Goal: Information Seeking & Learning: Learn about a topic

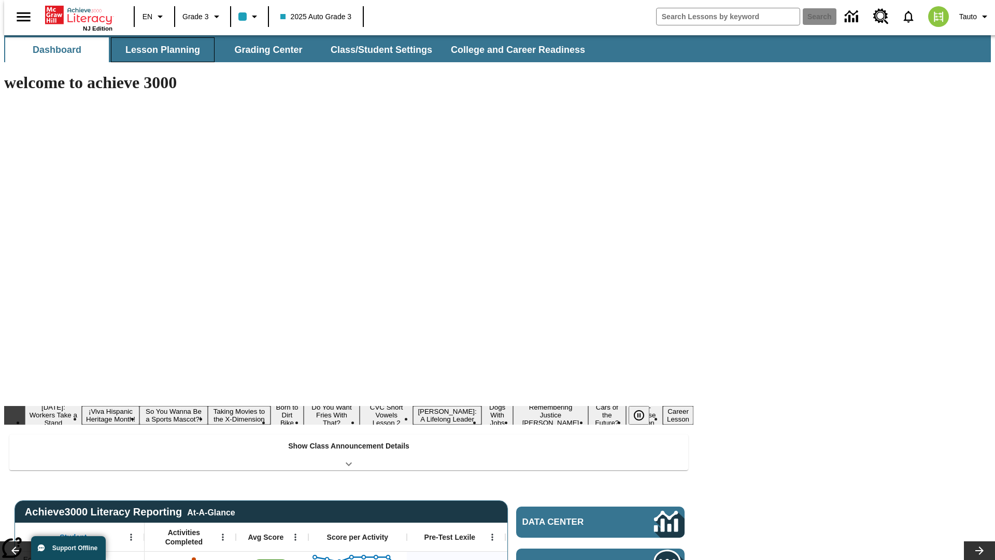
click at [159, 50] on button "Lesson Planning" at bounding box center [163, 49] width 104 height 25
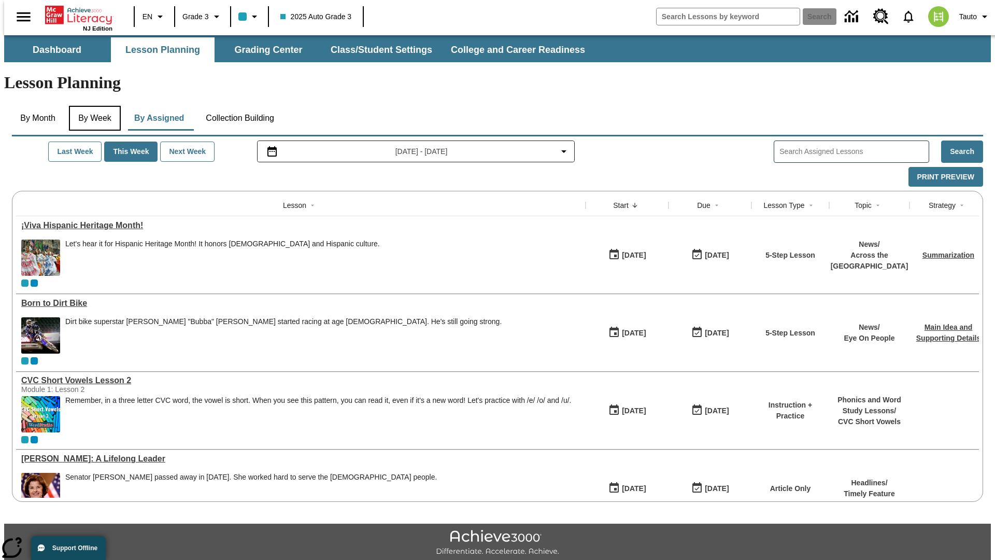
click at [93, 106] on button "By Week" at bounding box center [95, 118] width 52 height 25
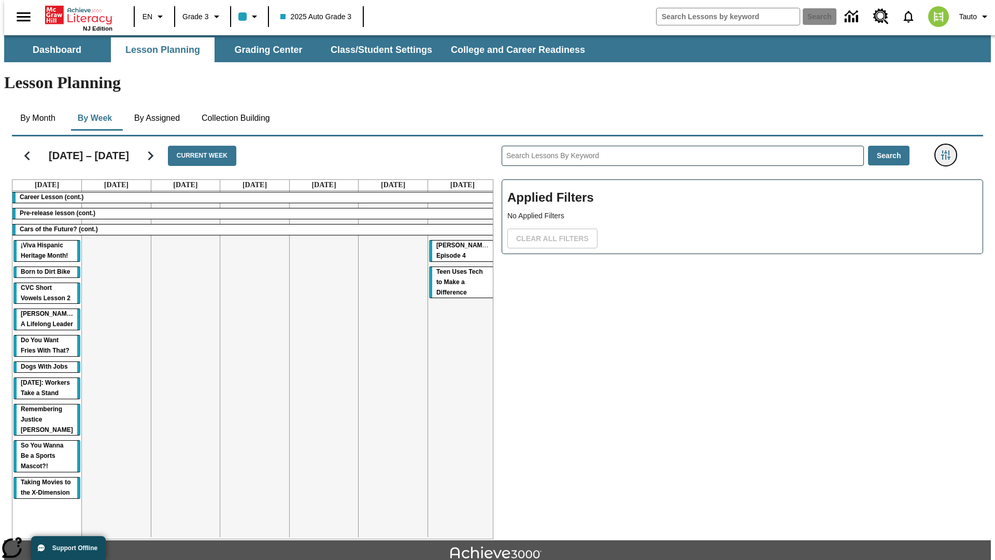
click at [949, 150] on icon "Filters Side menu" at bounding box center [945, 154] width 9 height 9
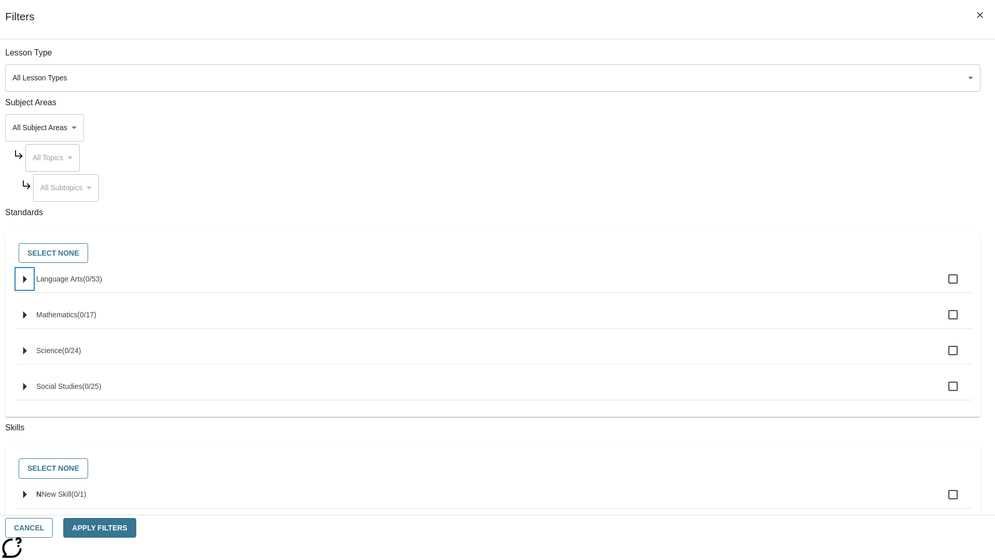
click at [27, 283] on icon "Select standards" at bounding box center [25, 279] width 4 height 8
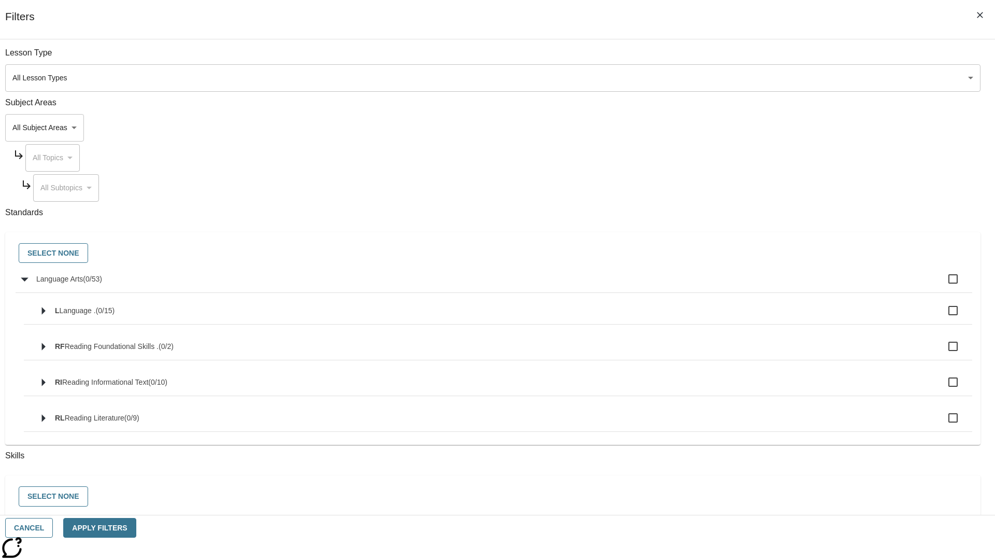
click at [754, 285] on label "Language Arts ( 0 / 53 )" at bounding box center [500, 279] width 928 height 22
click at [942, 285] on input "Language Arts ( 0 / 53 )" at bounding box center [953, 279] width 22 height 22
checkbox input "true"
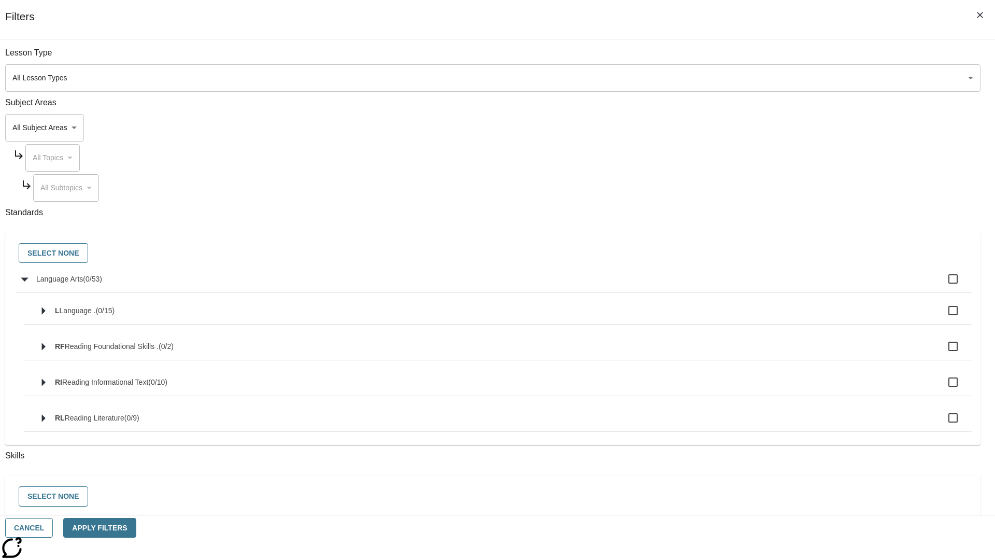
checkbox input "true"
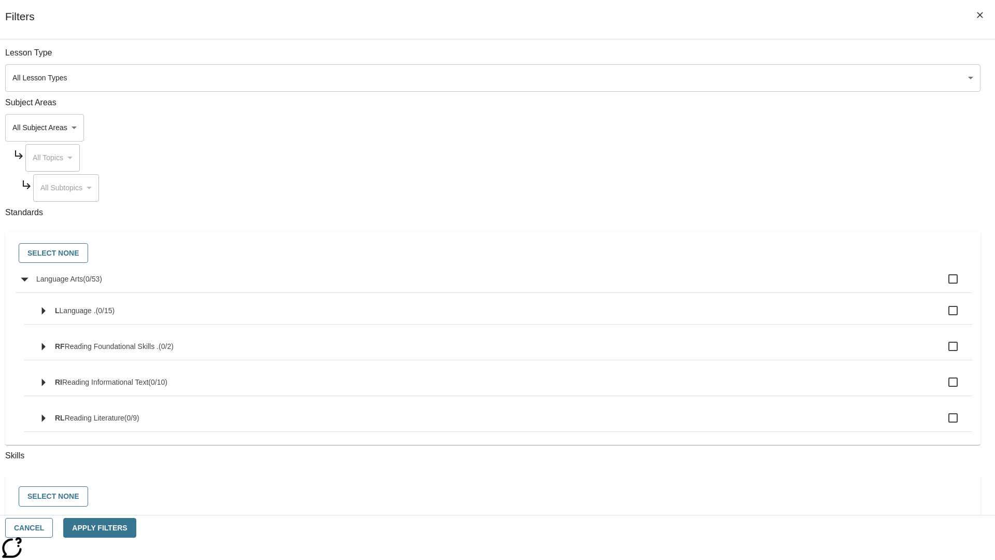
checkbox input "true"
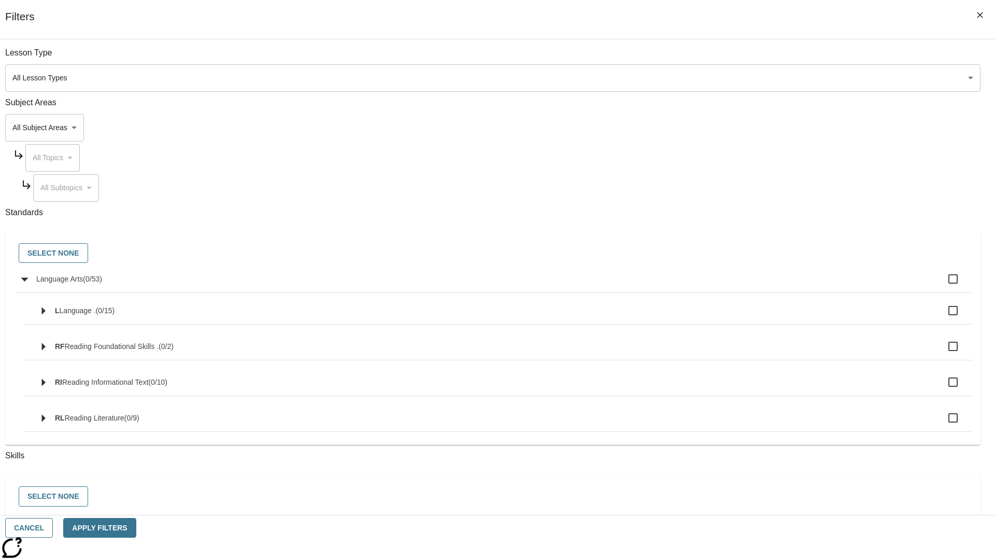
checkbox input "true"
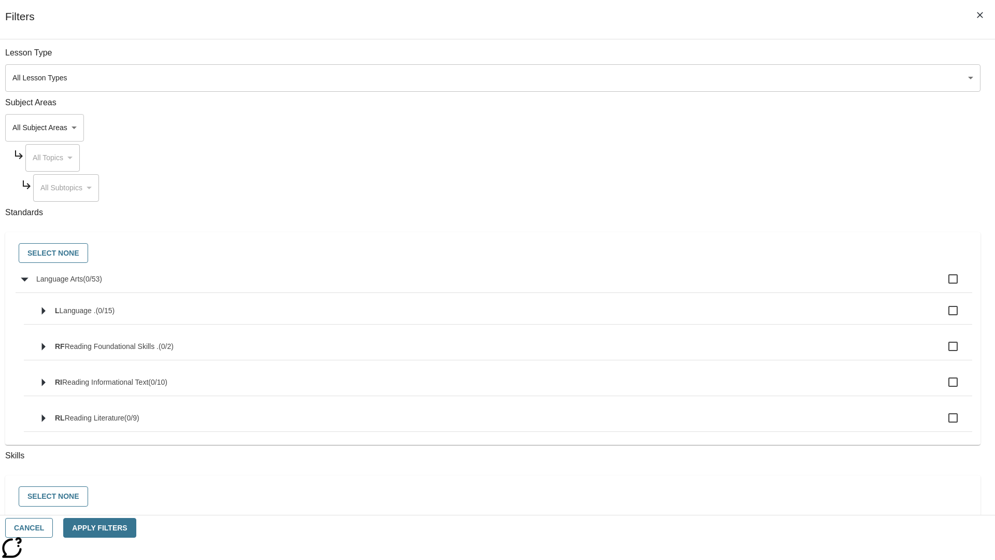
checkbox input "true"
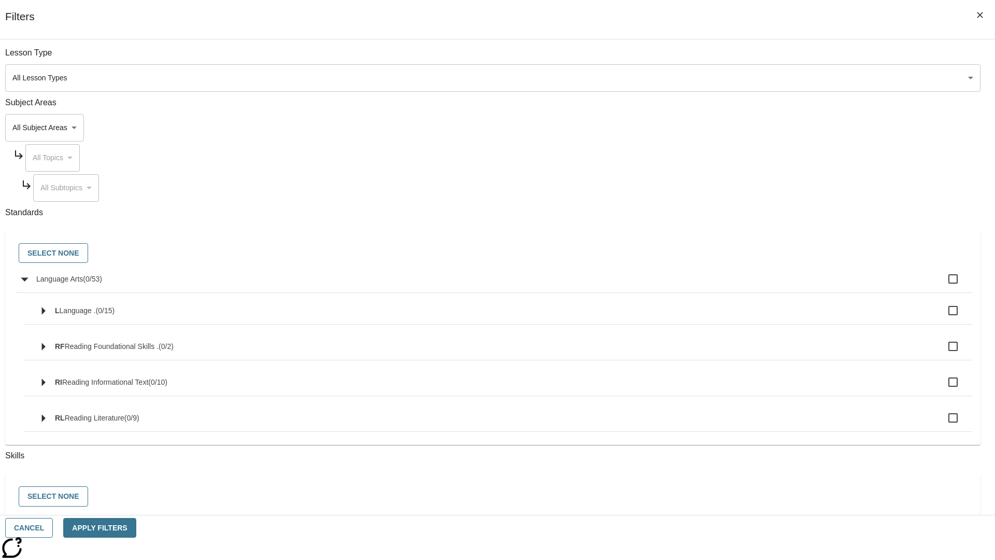
checkbox input "true"
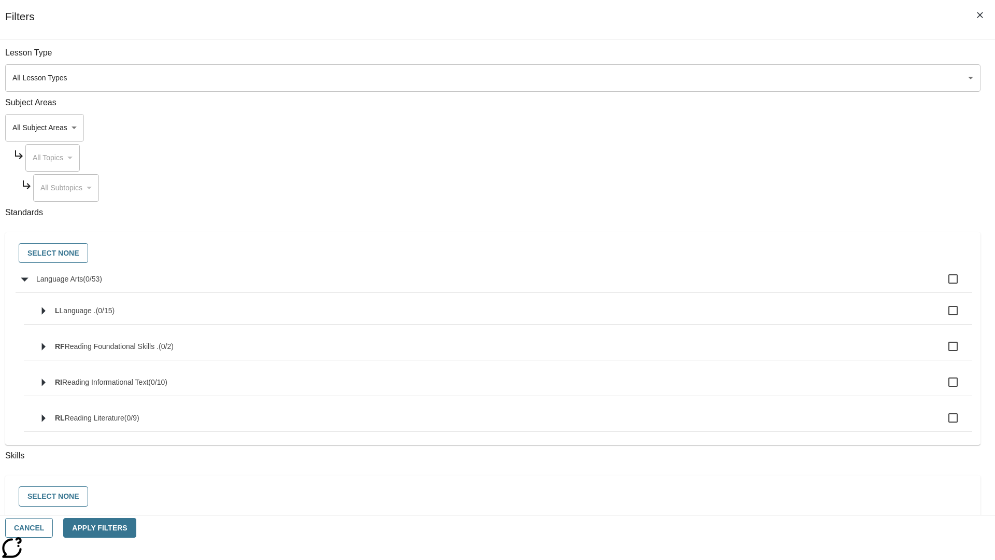
checkbox input "true"
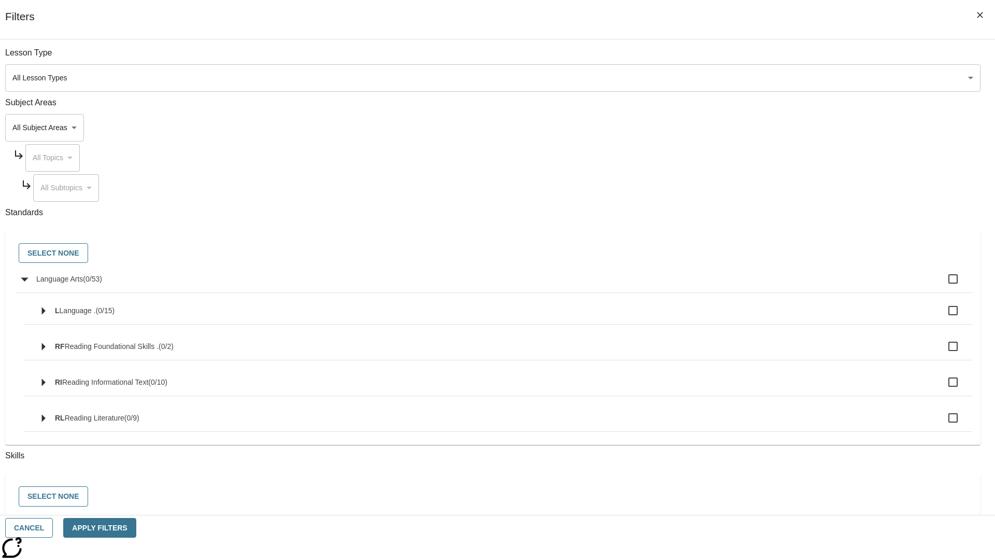
checkbox input "true"
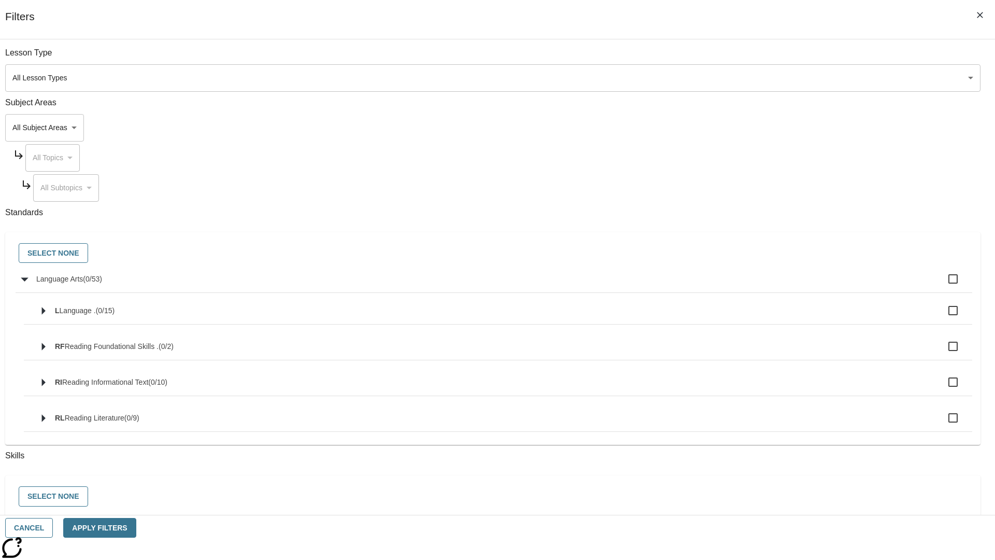
checkbox input "true"
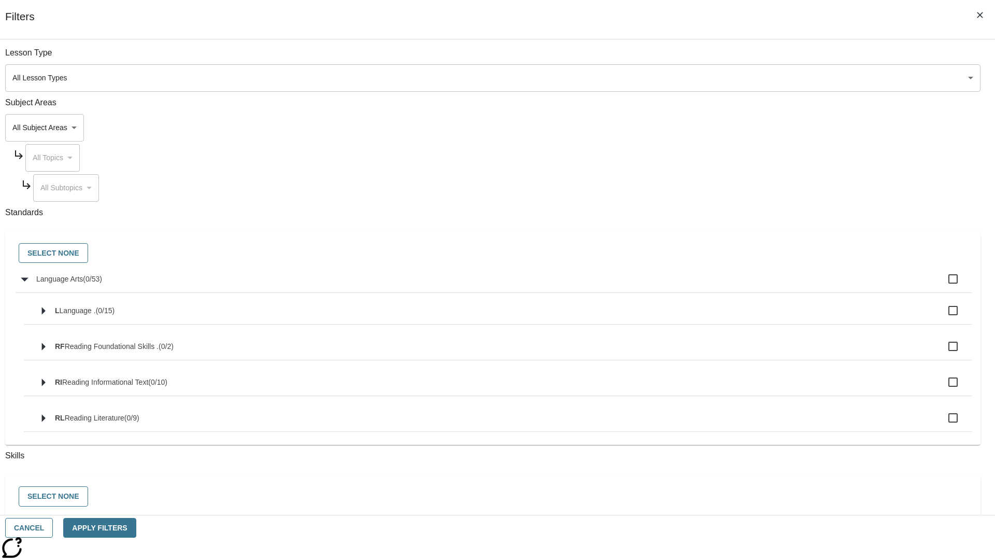
checkbox input "true"
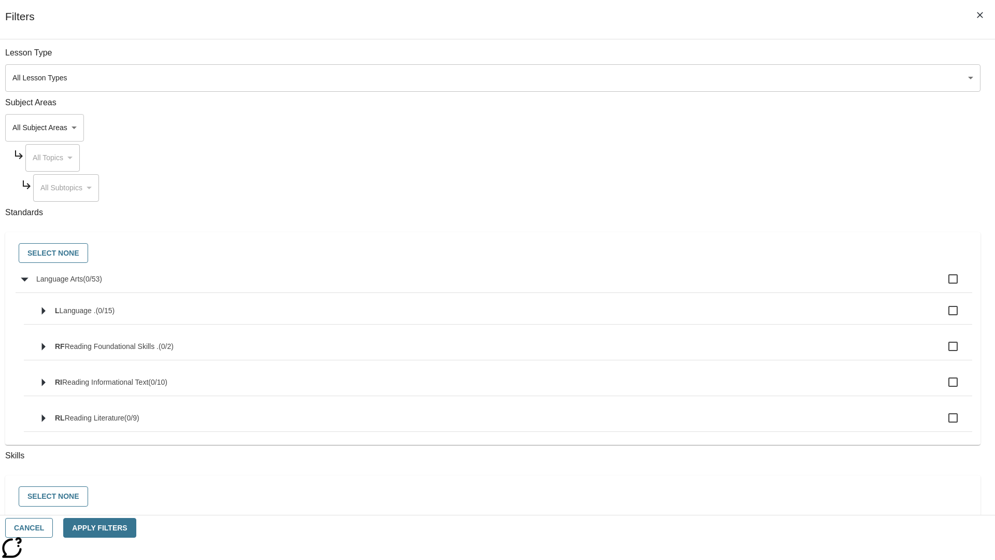
checkbox input "true"
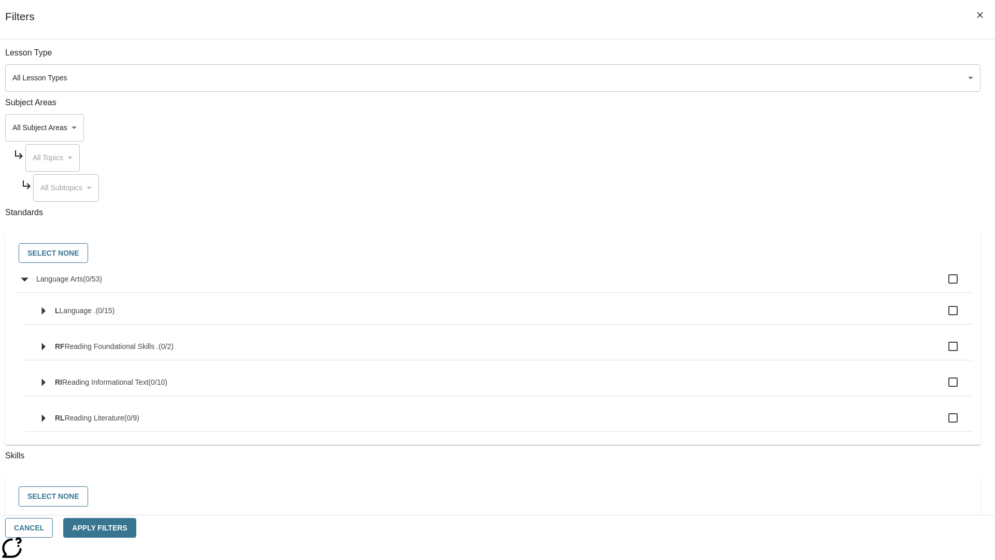
checkbox input "true"
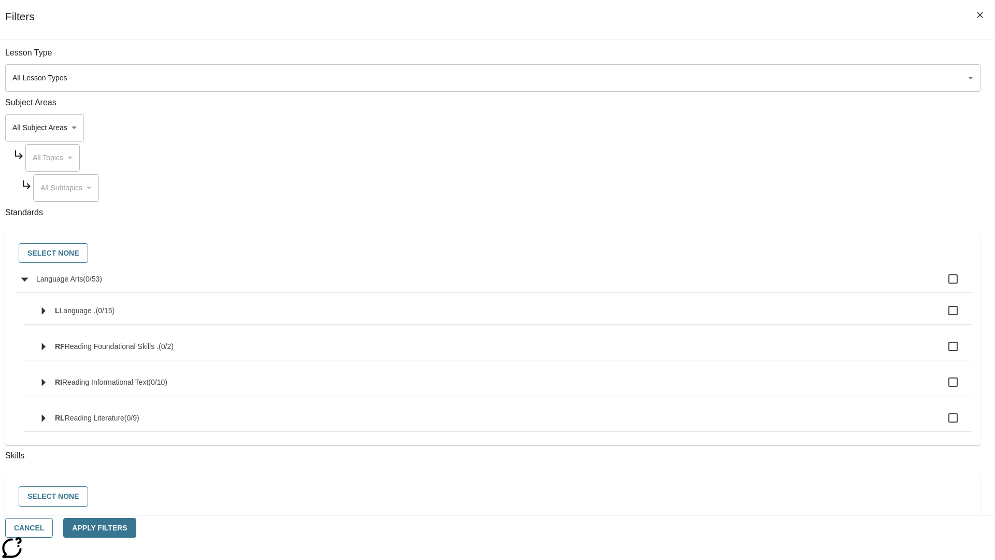
checkbox input "true"
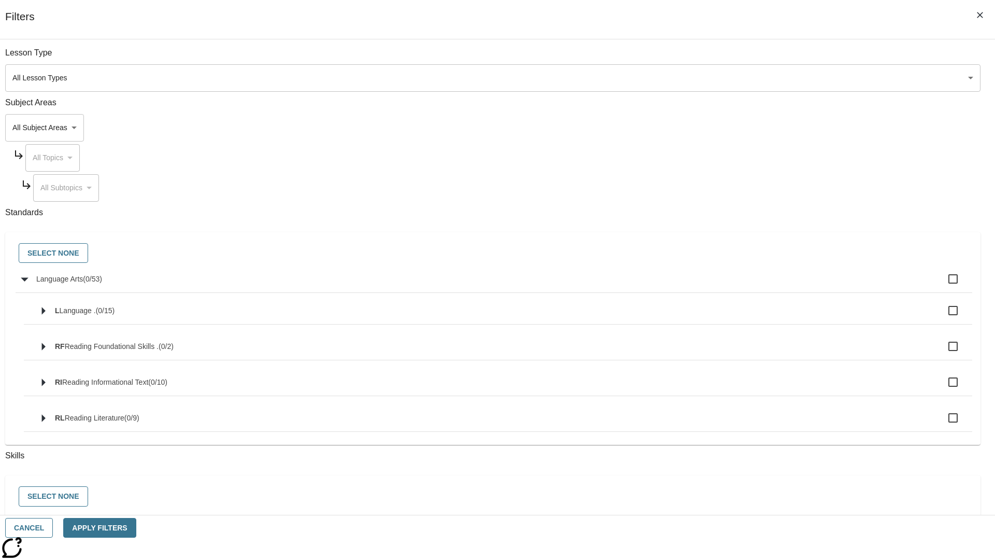
checkbox input "true"
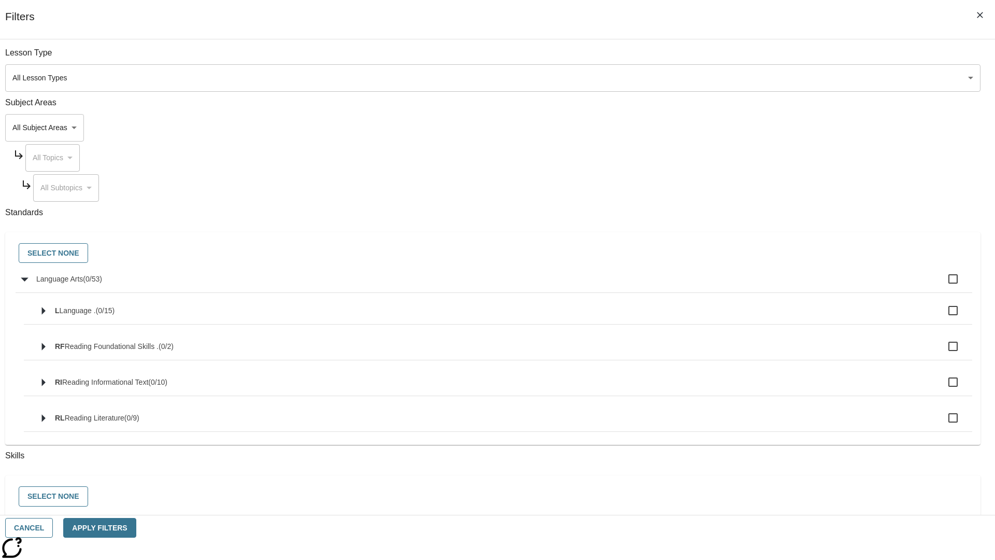
checkbox input "true"
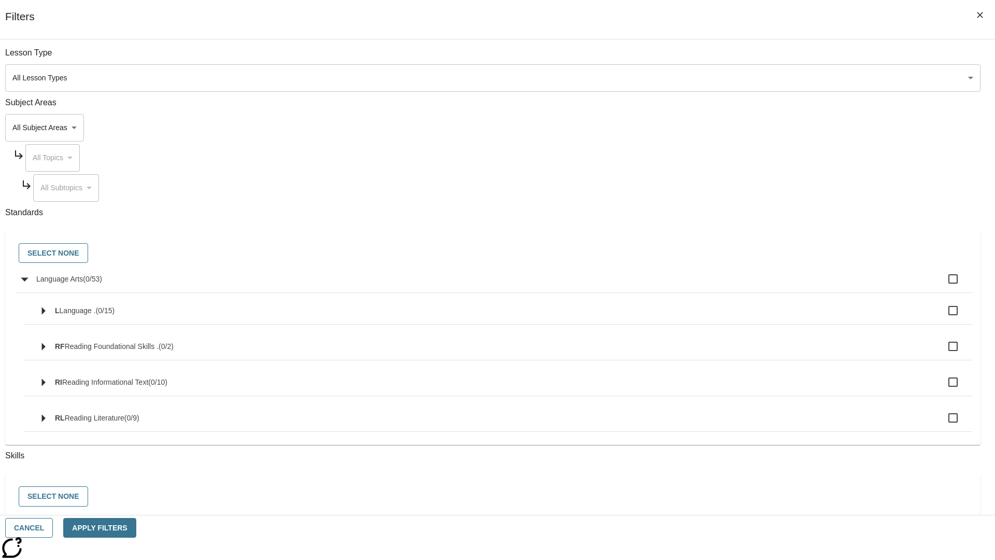
checkbox input "true"
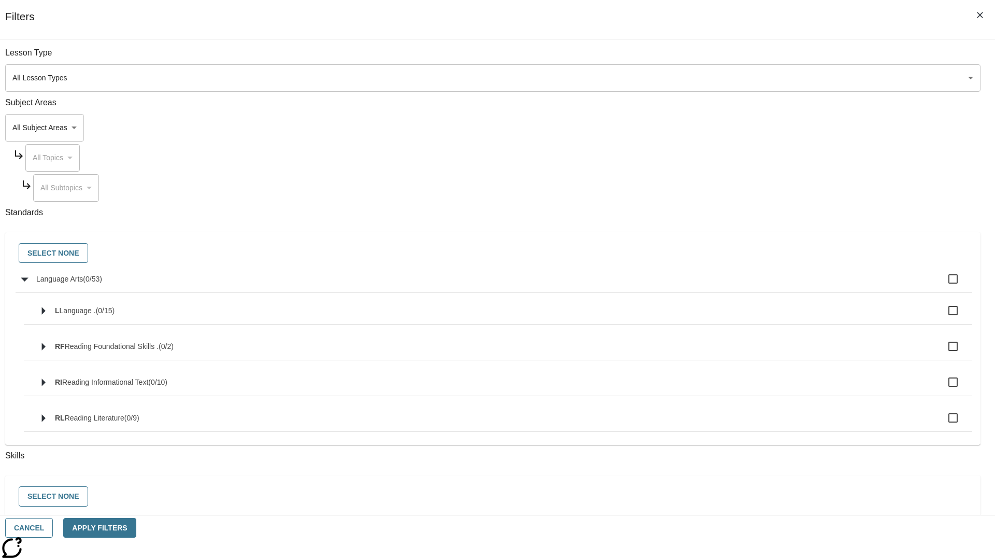
checkbox input "true"
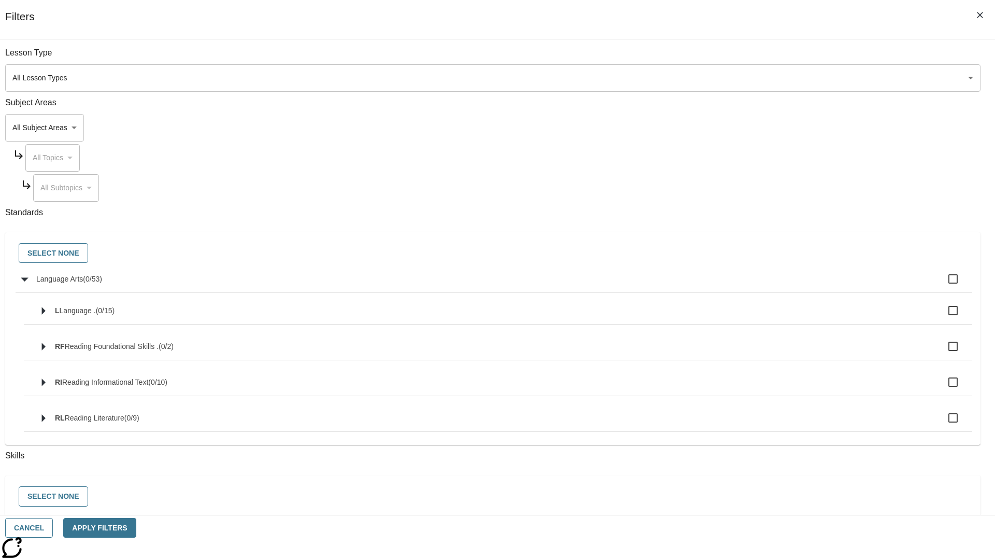
checkbox input "true"
click at [88, 253] on button "Select None" at bounding box center [53, 253] width 69 height 20
checkbox input "false"
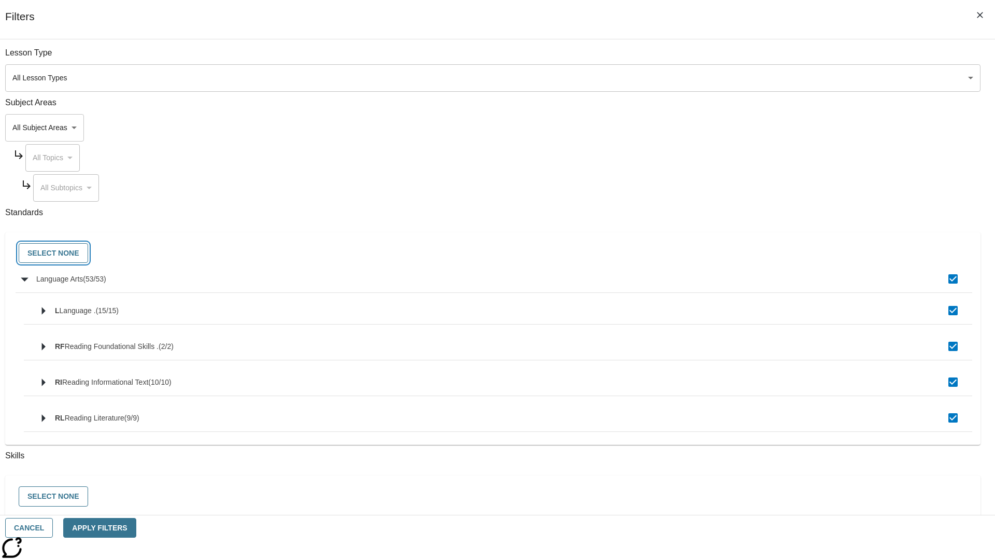
checkbox input "false"
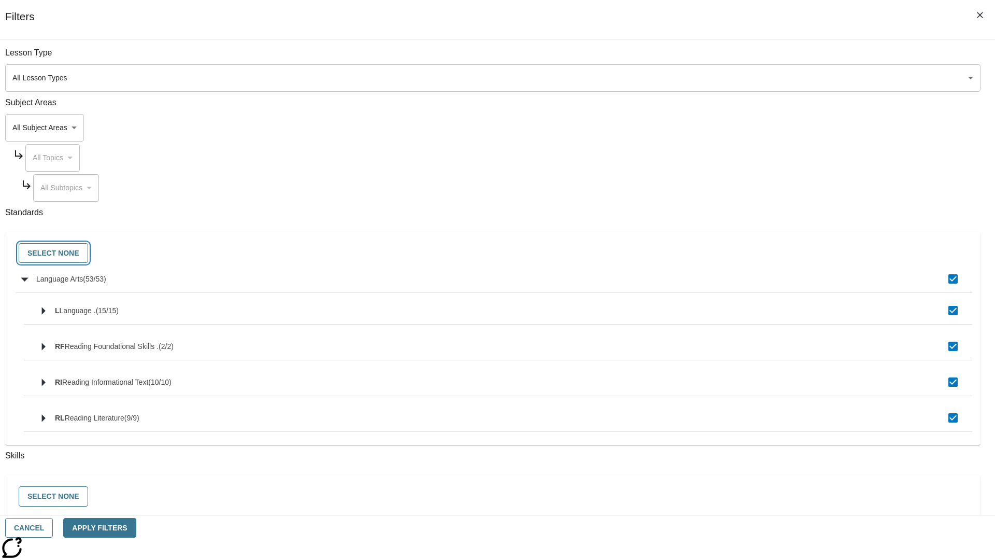
checkbox input "false"
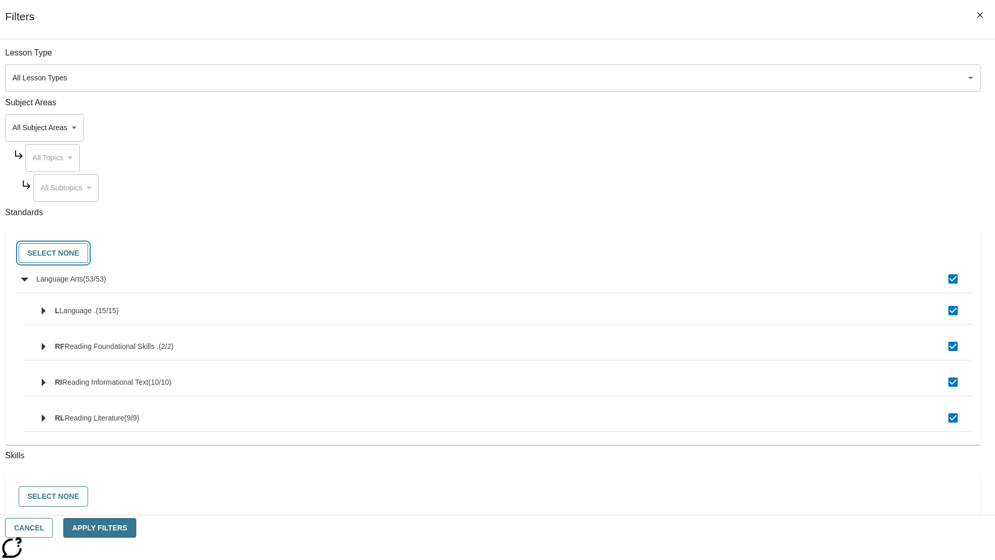
checkbox input "false"
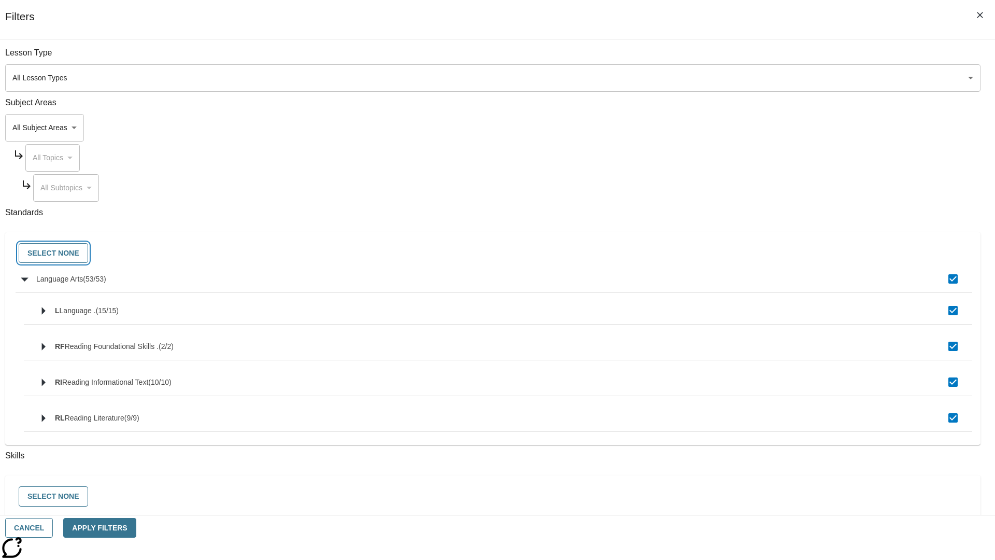
checkbox input "false"
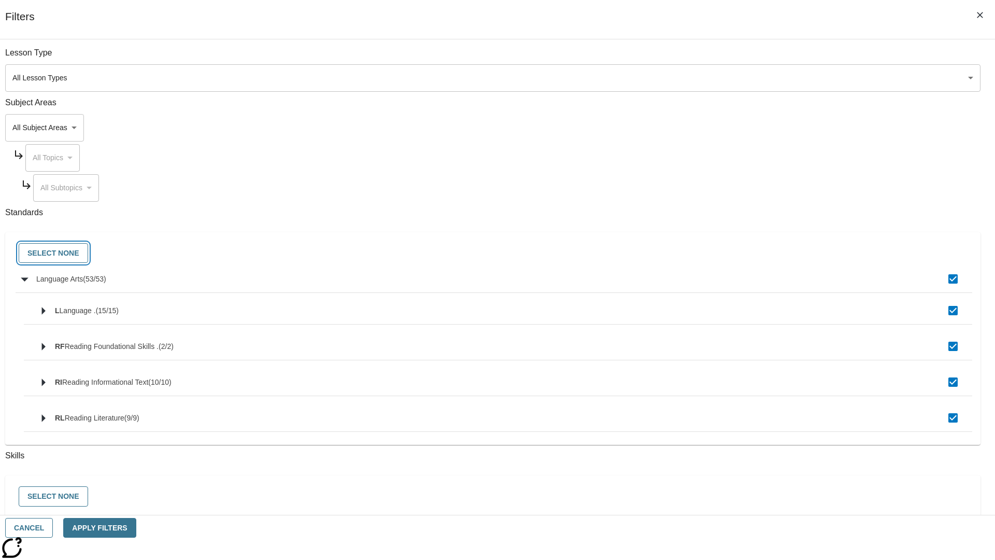
checkbox input "false"
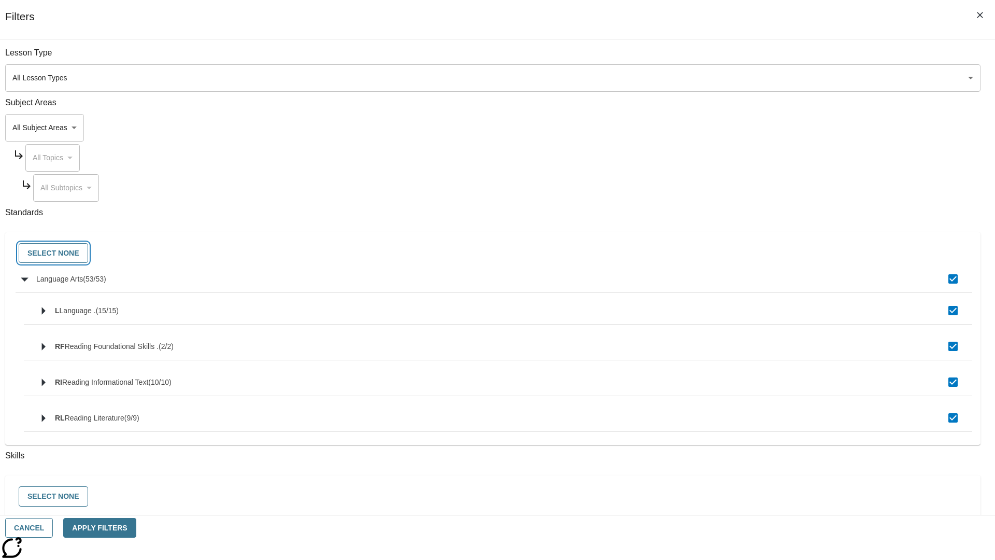
checkbox input "false"
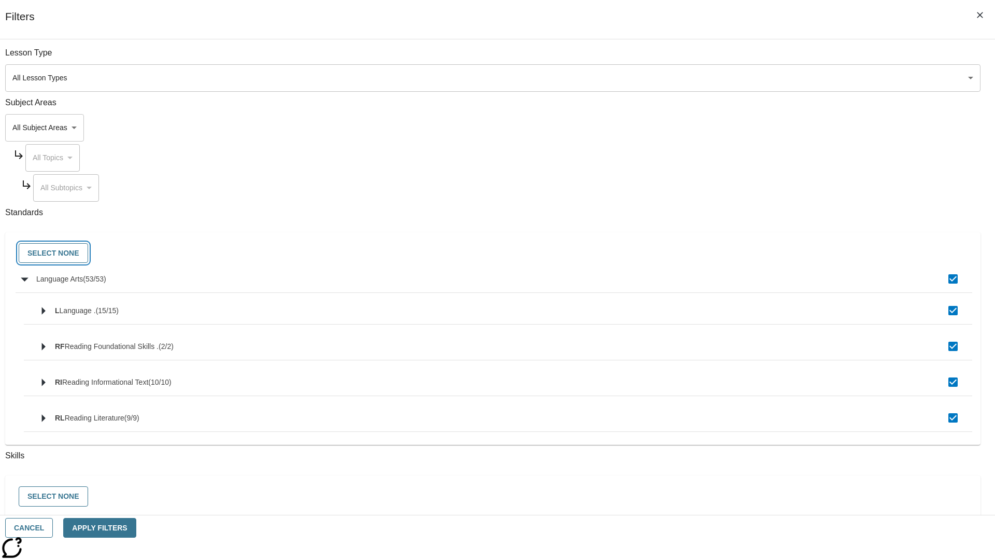
checkbox input "false"
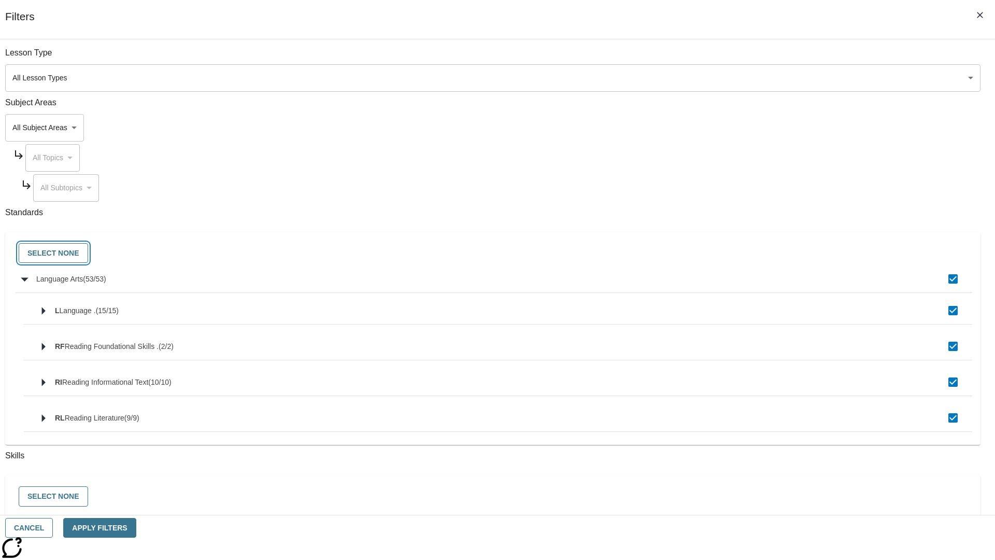
checkbox input "false"
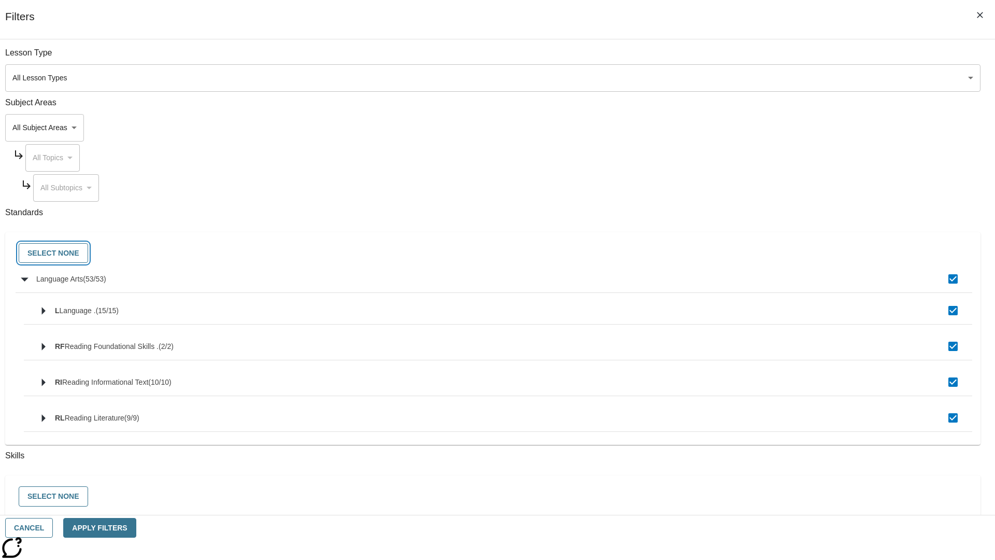
checkbox input "false"
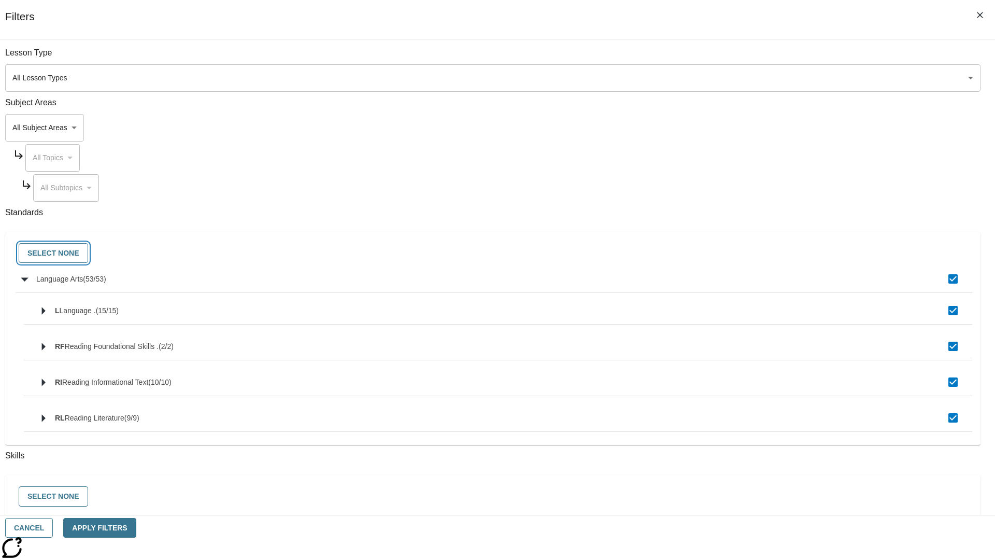
checkbox input "false"
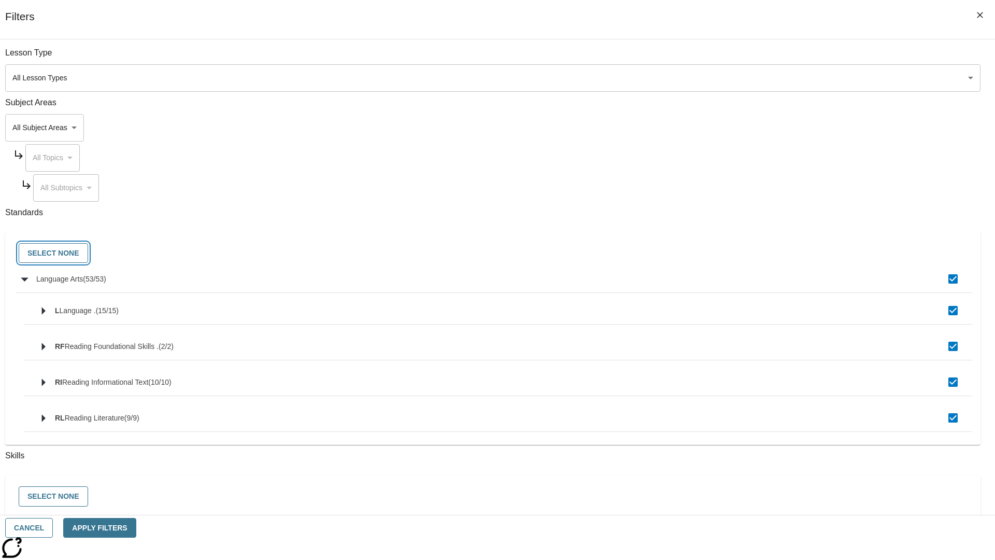
checkbox input "false"
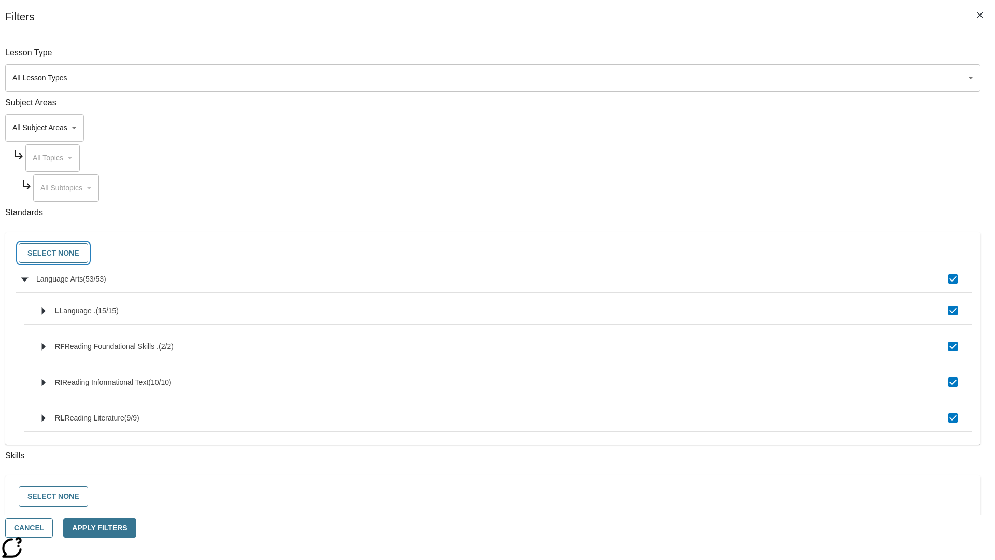
checkbox input "false"
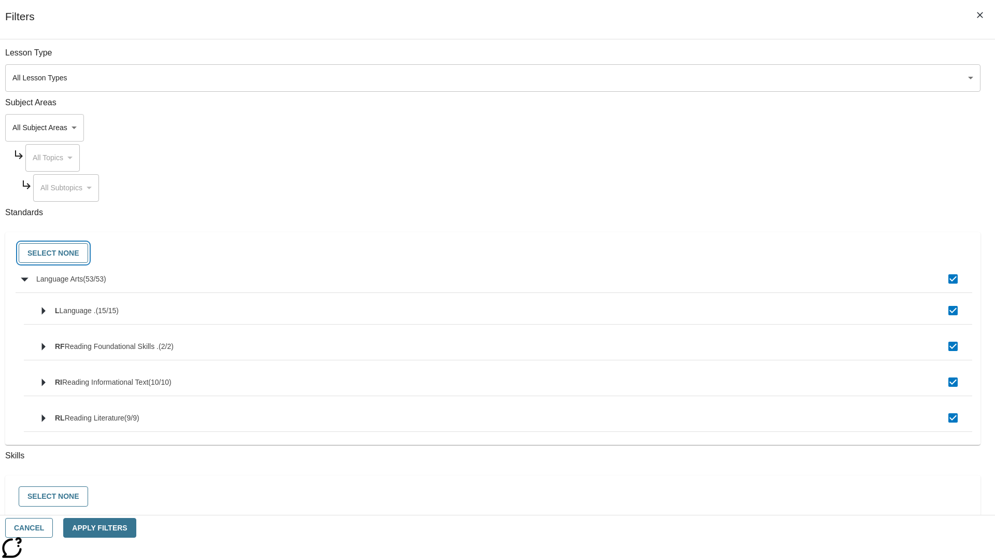
checkbox input "false"
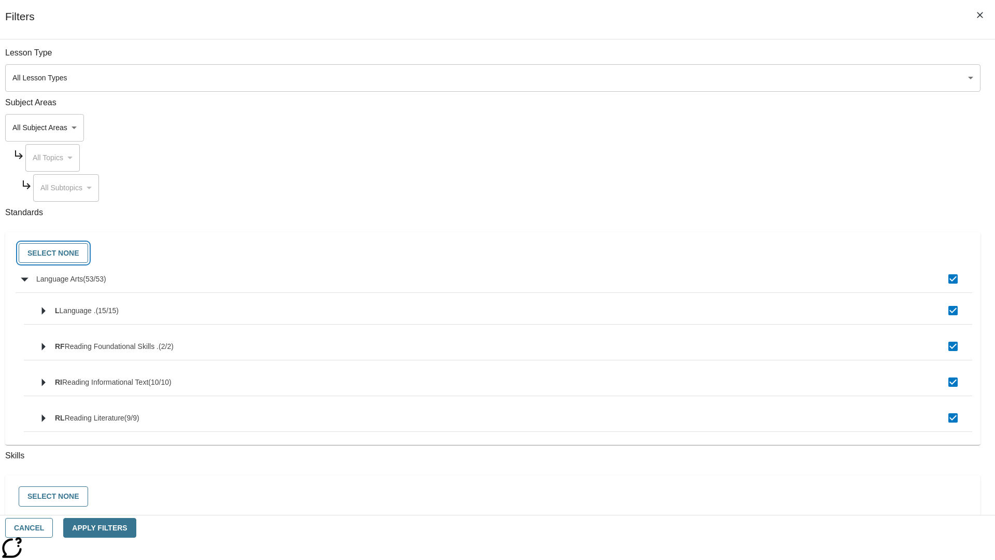
checkbox input "false"
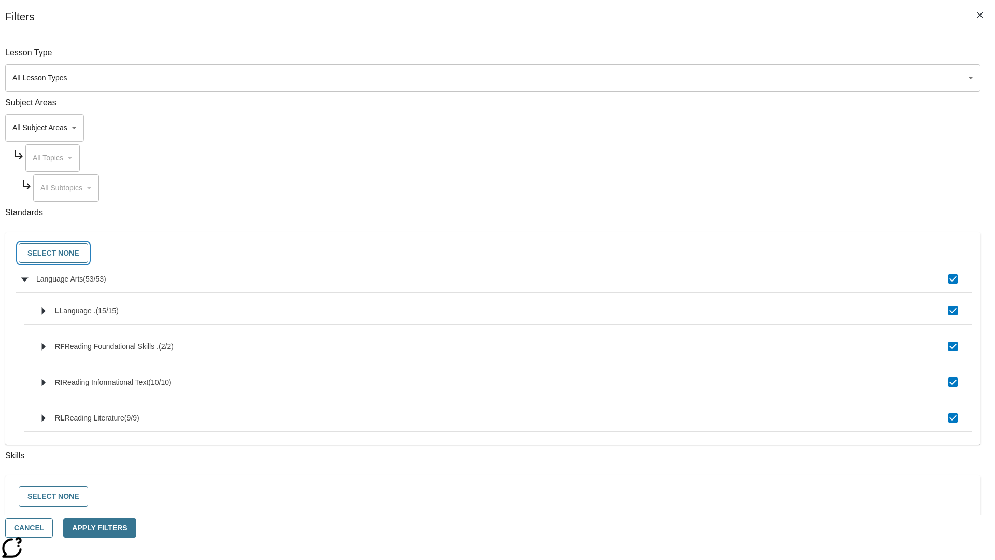
checkbox input "false"
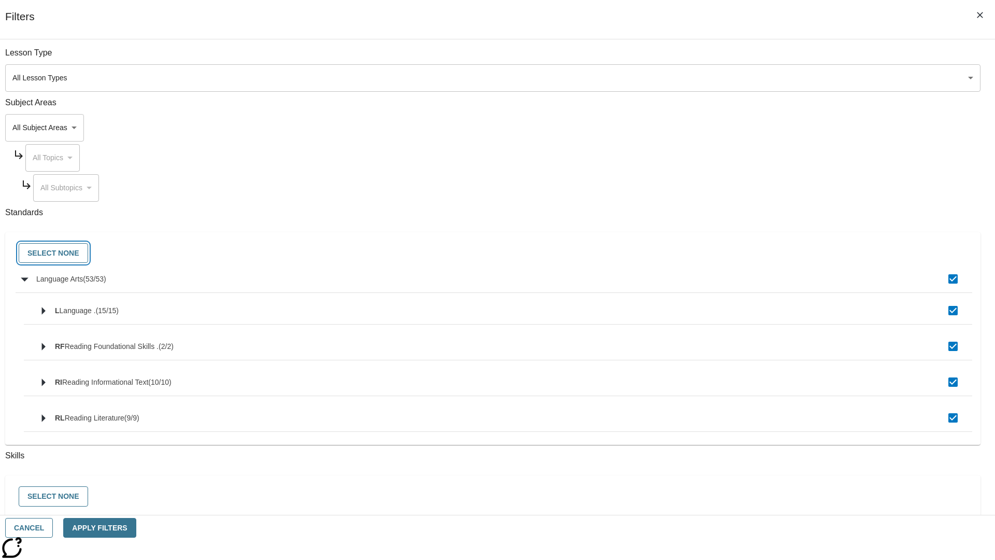
checkbox input "false"
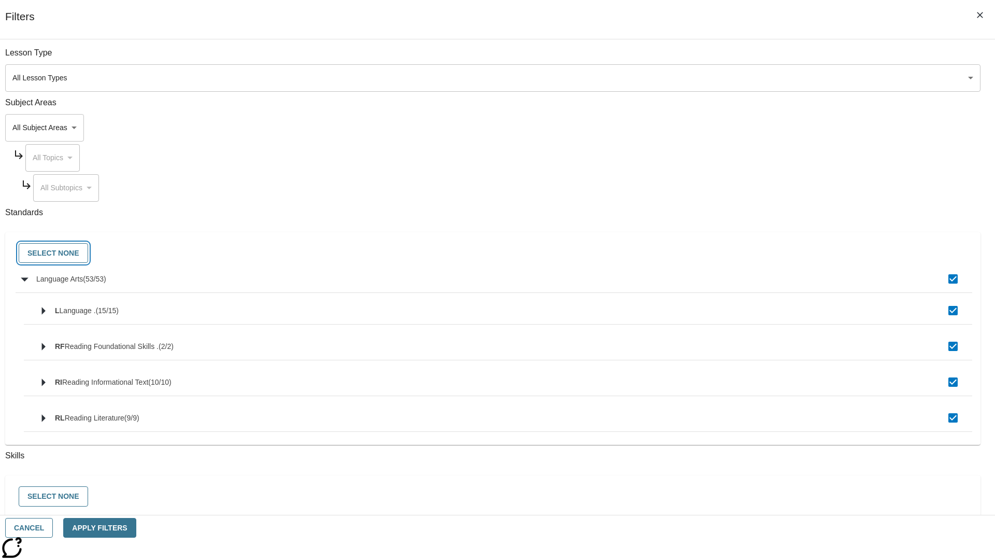
checkbox input "false"
click at [53, 528] on button "Cancel" at bounding box center [29, 528] width 48 height 20
click at [75, 14] on icon "Home" at bounding box center [79, 15] width 69 height 21
